Goal: Transaction & Acquisition: Purchase product/service

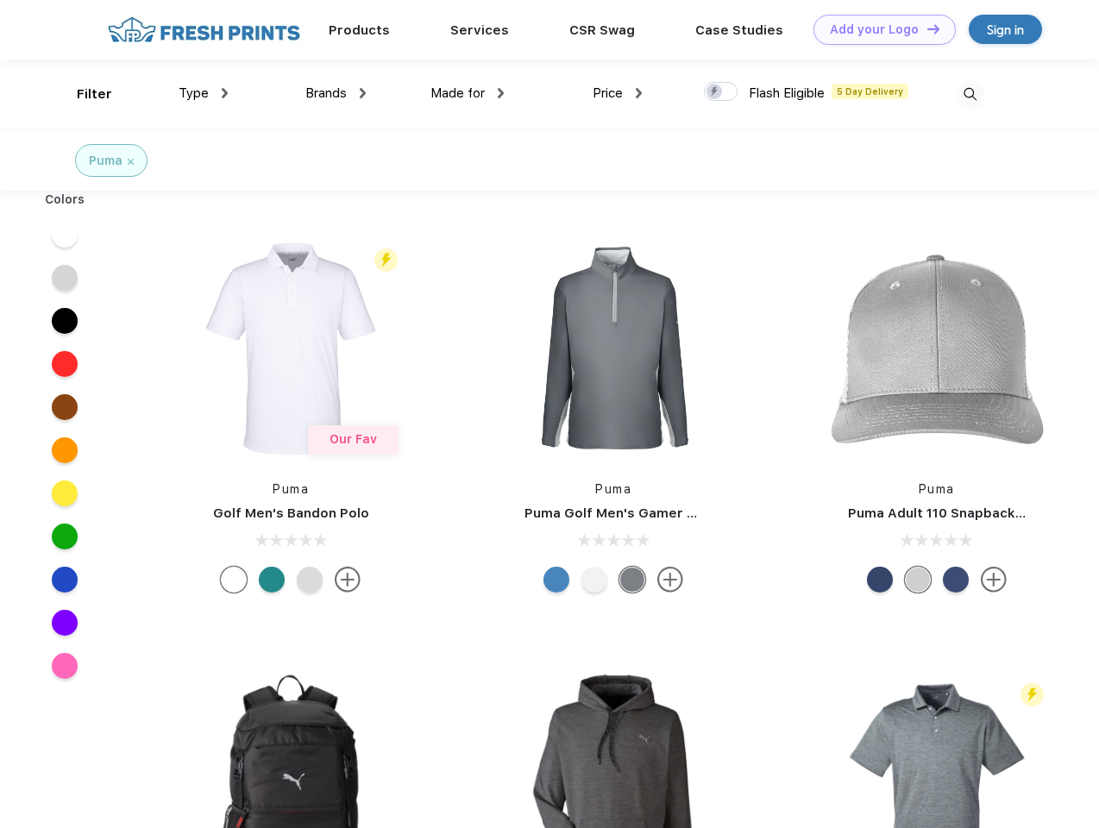
scroll to position [1, 0]
click at [878, 29] on link "Add your Logo Design Tool" at bounding box center [884, 30] width 142 height 30
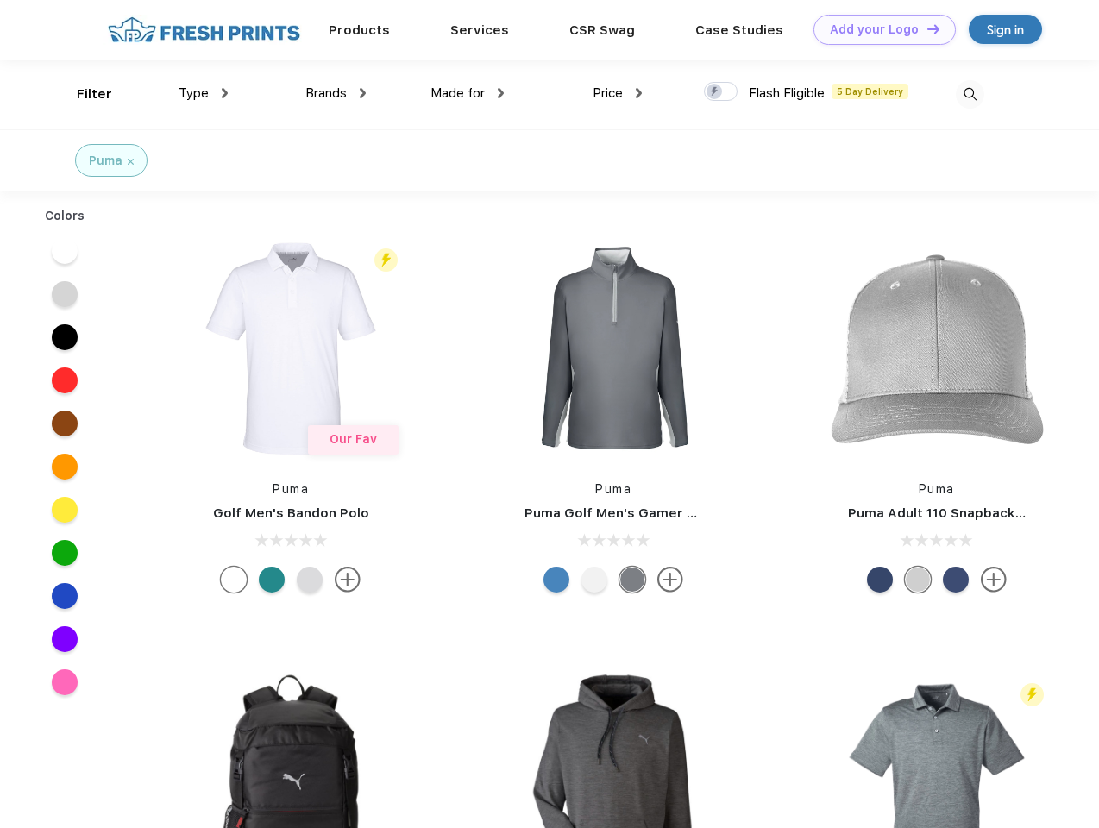
click at [0, 0] on div "Design Tool" at bounding box center [0, 0] width 0 height 0
click at [925, 28] on link "Add your Logo Design Tool" at bounding box center [884, 30] width 142 height 30
click at [83, 94] on div "Filter" at bounding box center [94, 95] width 35 height 20
click at [204, 93] on span "Type" at bounding box center [194, 93] width 30 height 16
click at [335, 93] on span "Brands" at bounding box center [325, 93] width 41 height 16
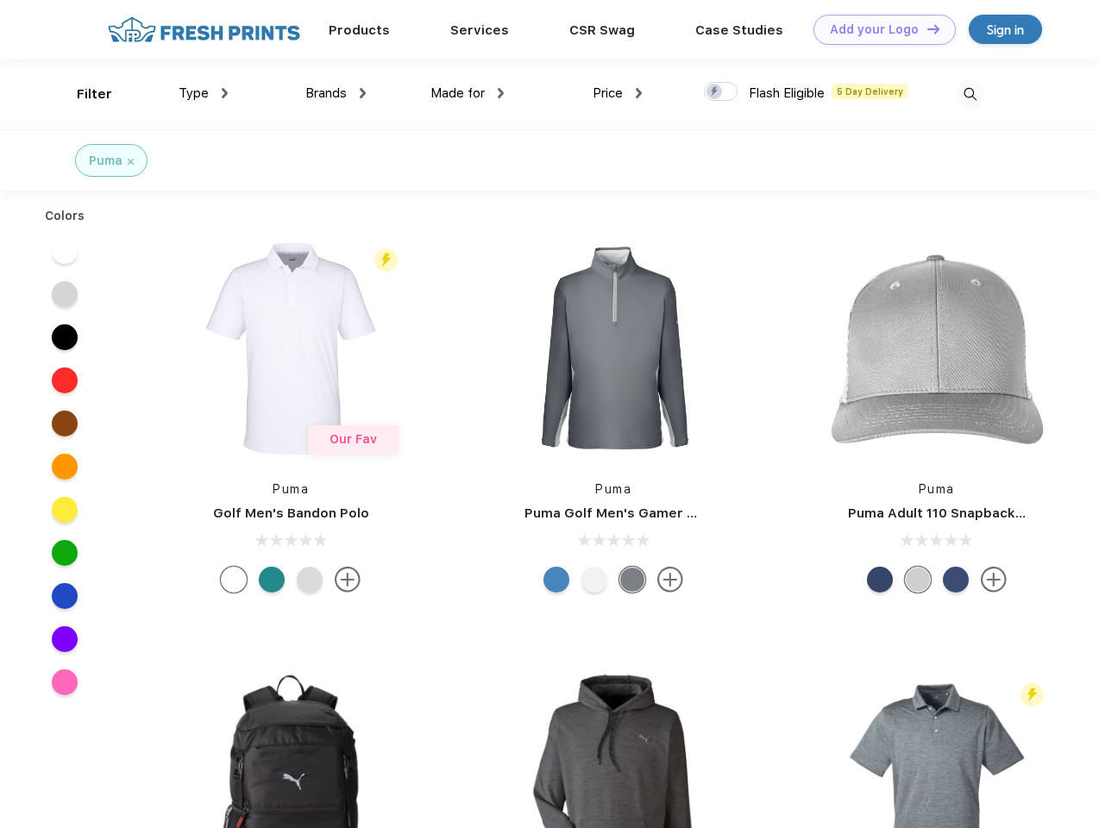
click at [467, 93] on span "Made for" at bounding box center [457, 93] width 54 height 16
click at [617, 93] on span "Price" at bounding box center [607, 93] width 30 height 16
click at [721, 92] on div at bounding box center [721, 91] width 34 height 19
click at [715, 92] on input "checkbox" at bounding box center [709, 86] width 11 height 11
click at [969, 94] on img at bounding box center [969, 94] width 28 height 28
